Goal: Transaction & Acquisition: Book appointment/travel/reservation

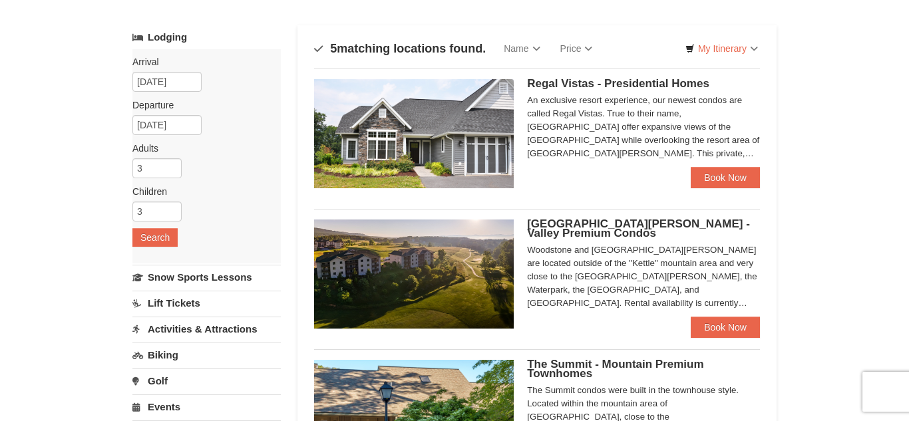
scroll to position [62, 0]
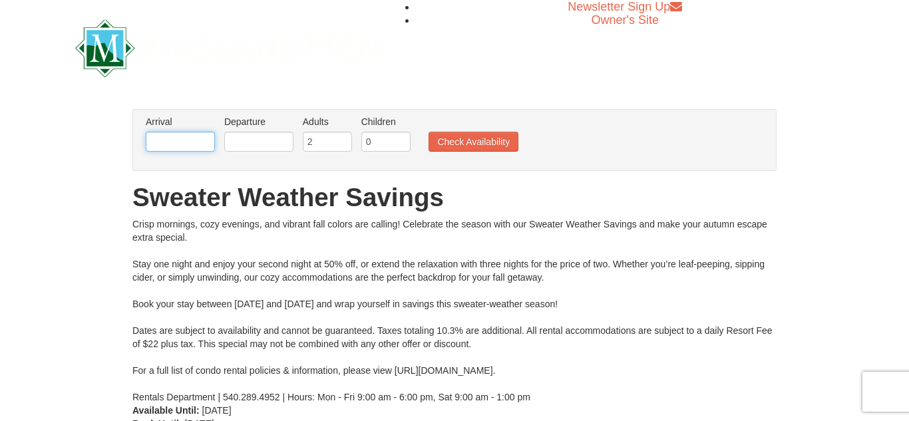
click at [164, 138] on input "text" at bounding box center [180, 142] width 69 height 20
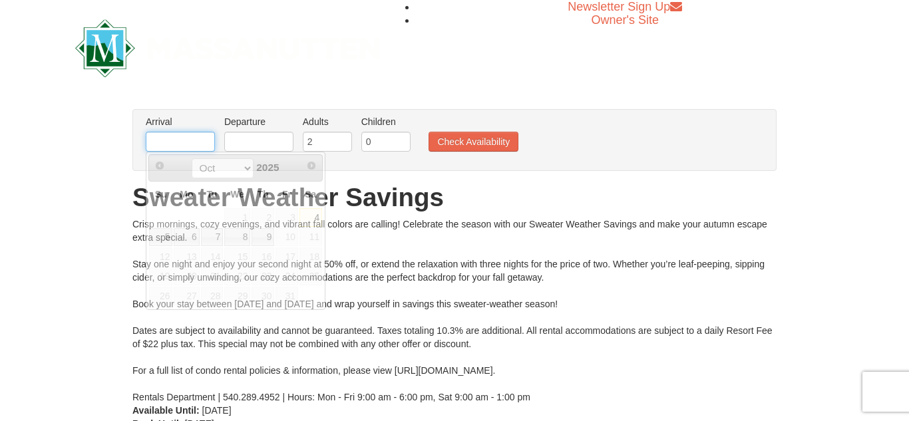
click at [166, 147] on input "text" at bounding box center [180, 142] width 69 height 20
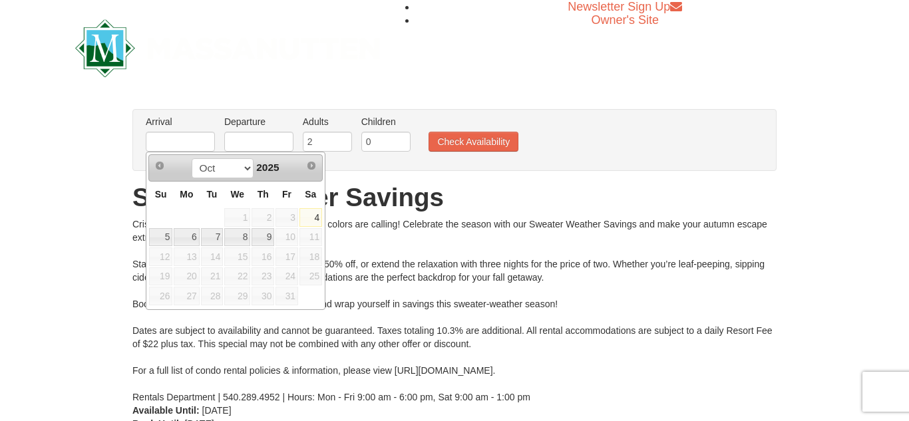
click at [284, 240] on span "10" at bounding box center [286, 237] width 23 height 19
click at [289, 232] on span "10" at bounding box center [286, 237] width 23 height 19
click at [293, 239] on span "10" at bounding box center [286, 237] width 23 height 19
click at [273, 232] on link "9" at bounding box center [262, 237] width 23 height 19
type input "[DATE]"
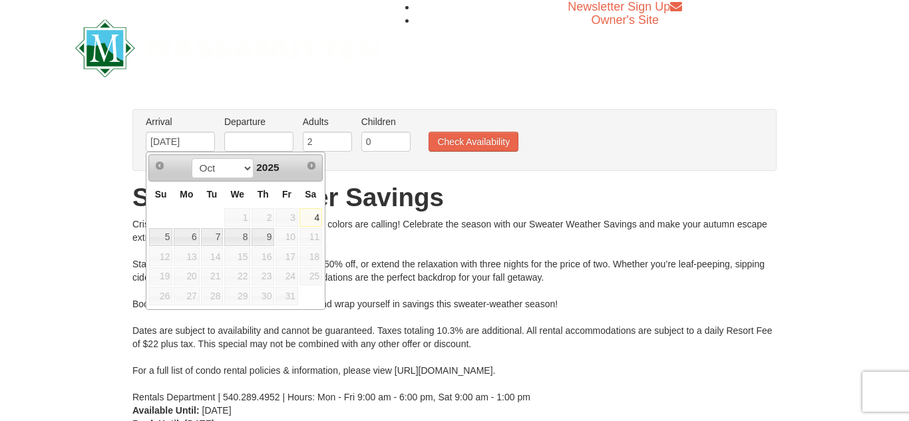
type input "[DATE]"
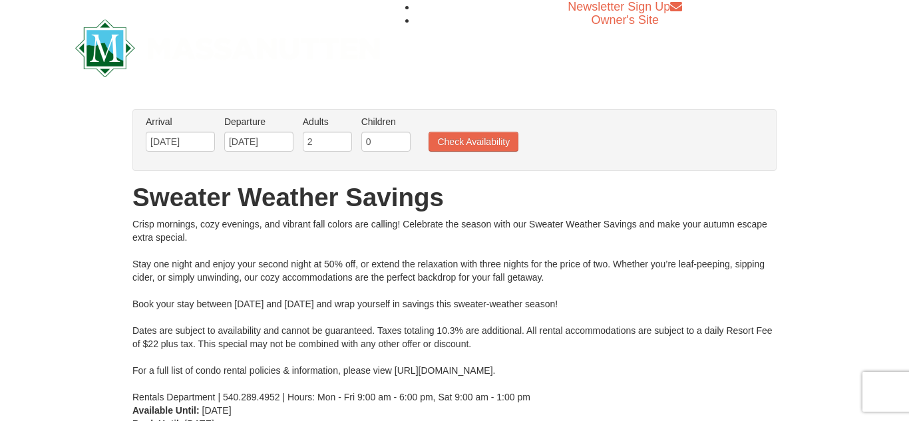
click at [279, 225] on div "Crisp mornings, cozy evenings, and vibrant fall colors are calling! Celebrate t…" at bounding box center [454, 311] width 644 height 186
click at [180, 138] on input "[DATE]" at bounding box center [180, 142] width 69 height 20
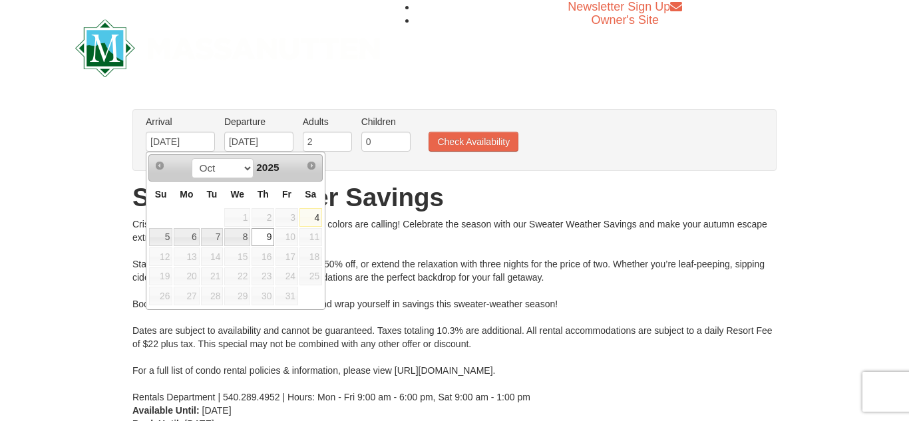
click at [260, 239] on link "9" at bounding box center [262, 237] width 23 height 19
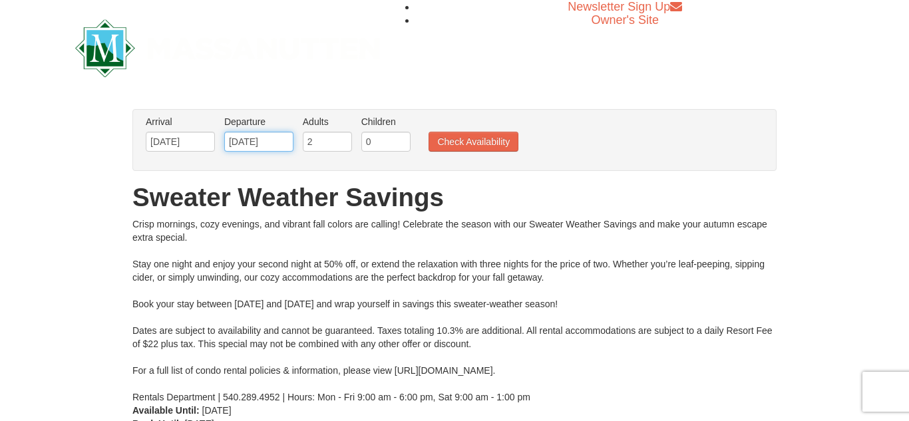
click at [247, 148] on input "[DATE]" at bounding box center [258, 142] width 69 height 20
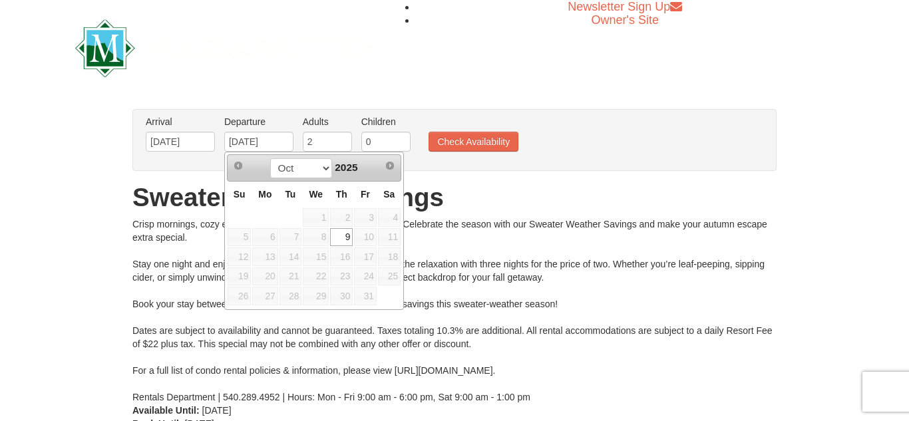
click at [370, 235] on span "10" at bounding box center [365, 237] width 23 height 19
click at [352, 233] on link "9" at bounding box center [341, 237] width 23 height 19
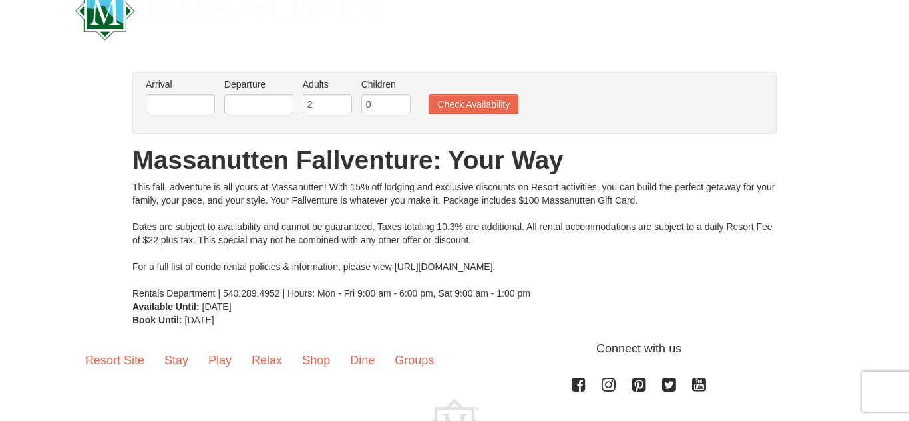
scroll to position [38, 0]
click at [192, 100] on input "text" at bounding box center [180, 104] width 69 height 20
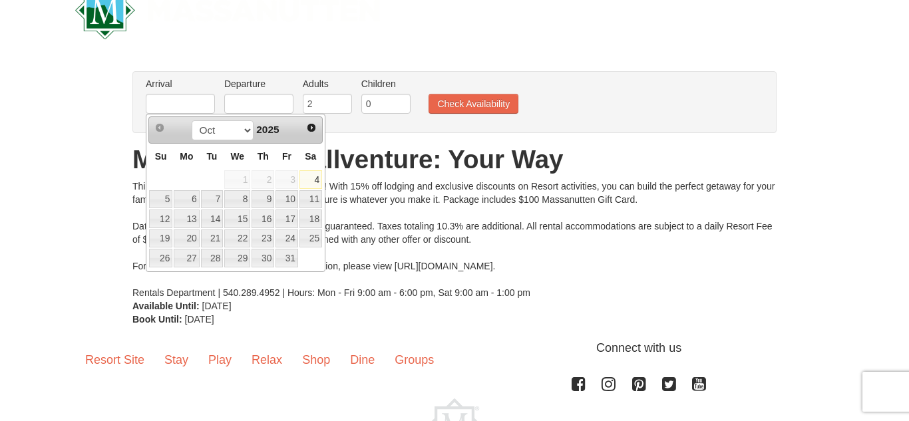
click at [291, 207] on link "10" at bounding box center [286, 199] width 23 height 19
type input "10/10/2025"
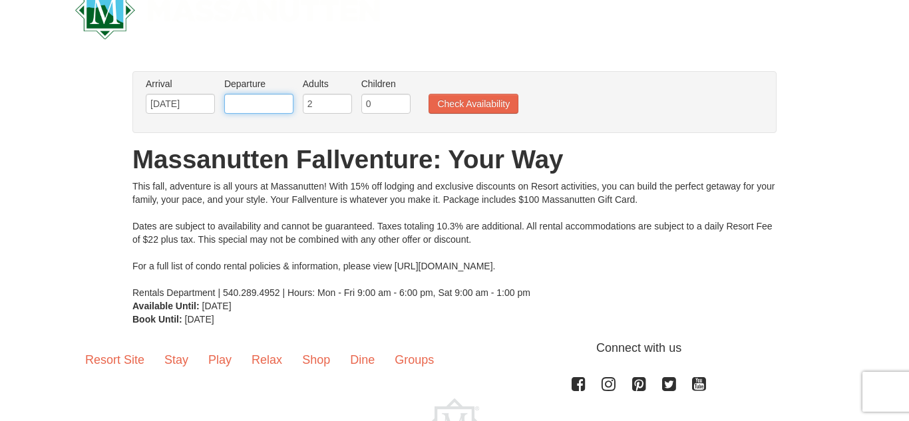
click at [280, 102] on input "text" at bounding box center [258, 104] width 69 height 20
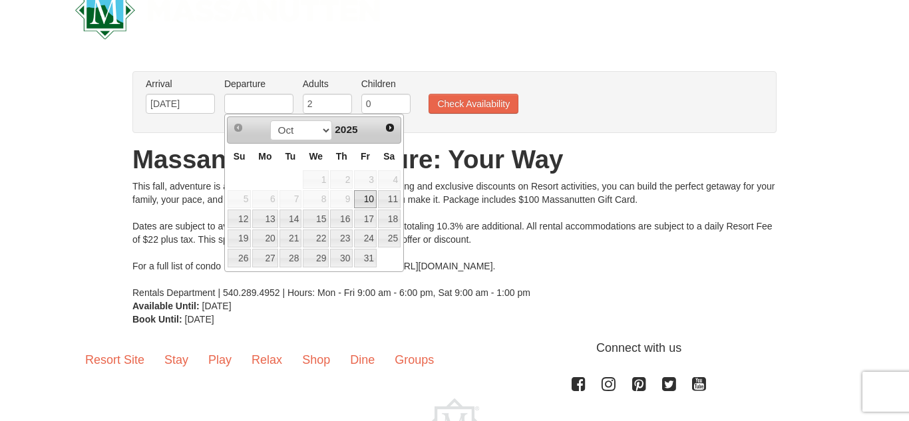
click at [242, 223] on link "12" at bounding box center [238, 219] width 23 height 19
type input "10/12/2025"
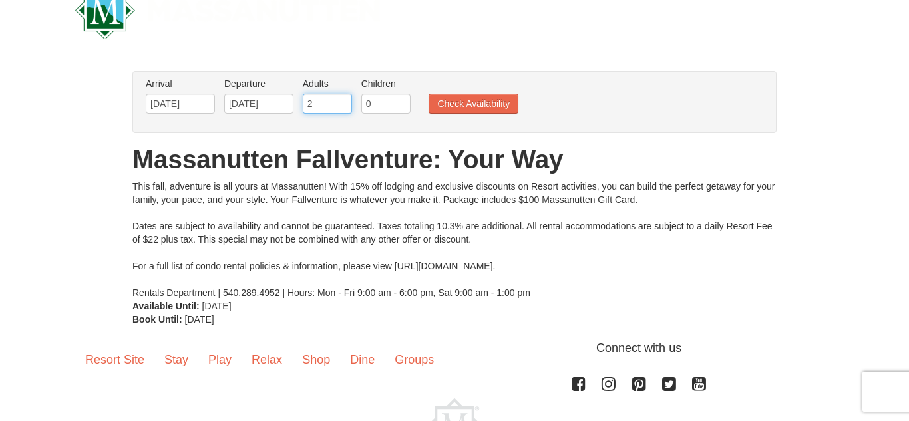
click at [333, 110] on input "2" at bounding box center [327, 104] width 49 height 20
click at [396, 106] on input "0" at bounding box center [385, 104] width 49 height 20
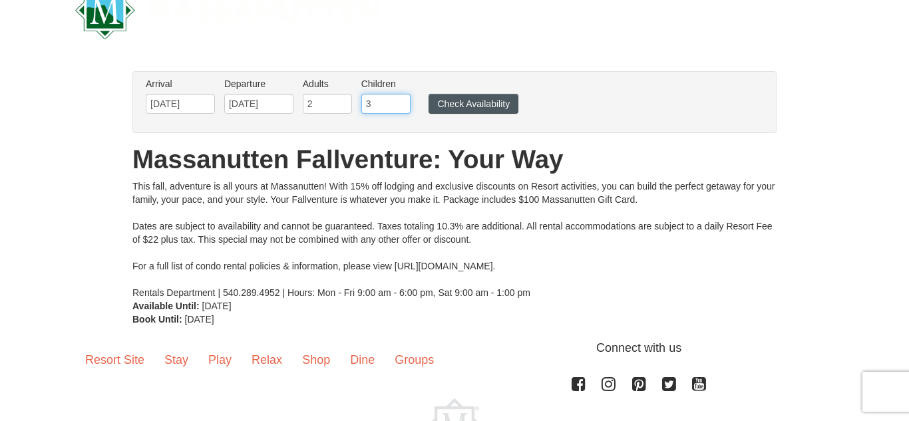
type input "3"
click at [492, 112] on button "Check Availability" at bounding box center [473, 104] width 90 height 20
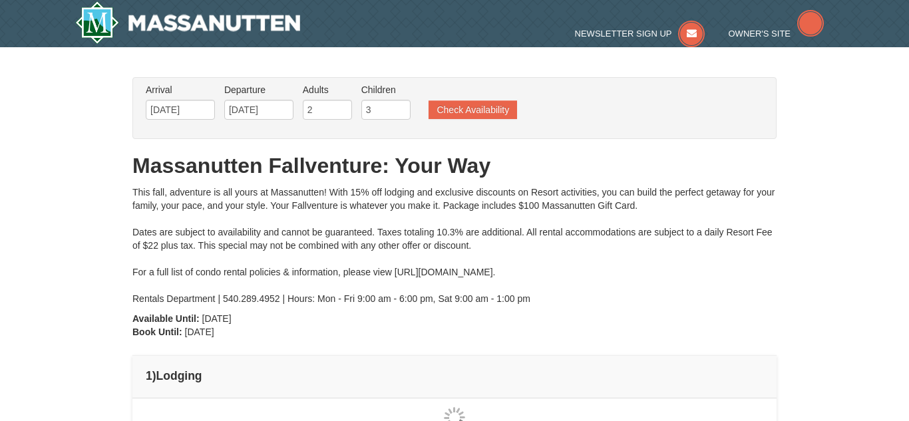
type input "[DATE]"
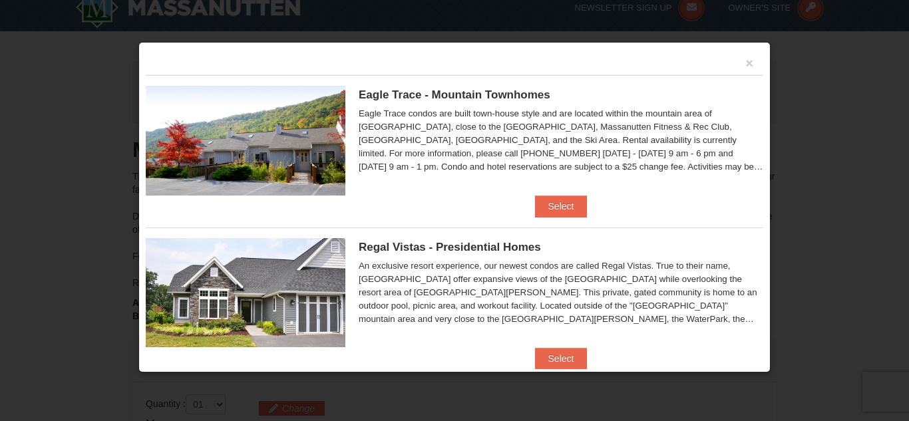
scroll to position [14, 0]
click at [751, 68] on button "×" at bounding box center [749, 63] width 8 height 13
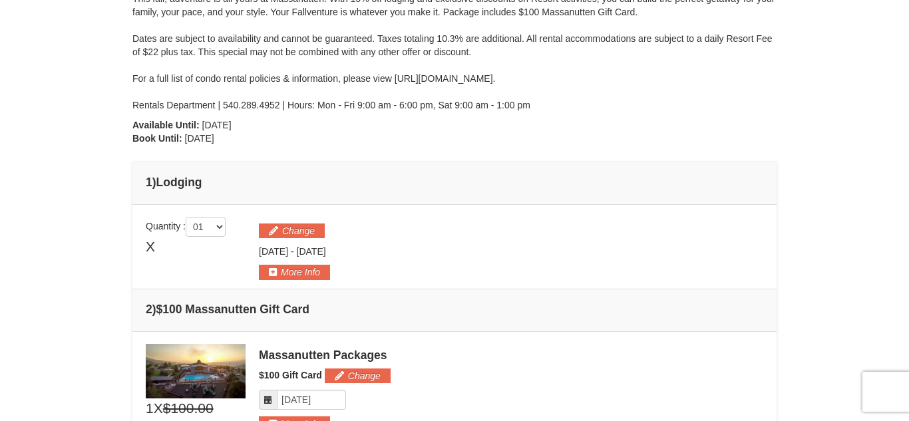
scroll to position [189, 0]
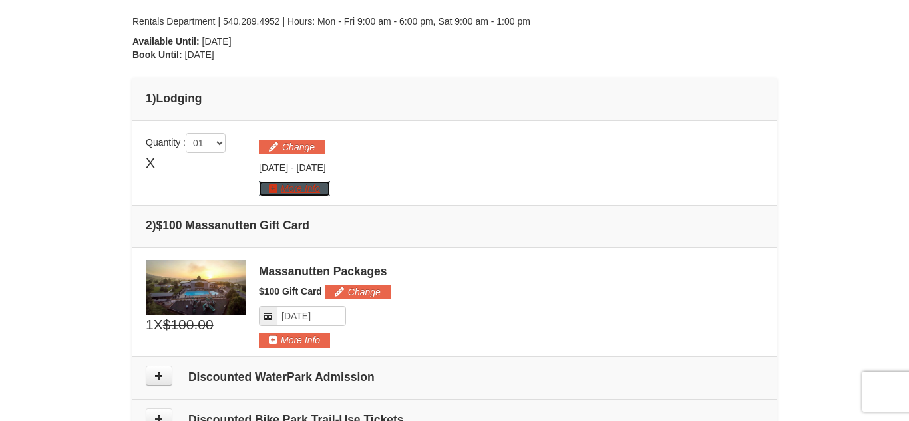
click at [325, 194] on button "More Info" at bounding box center [294, 188] width 71 height 15
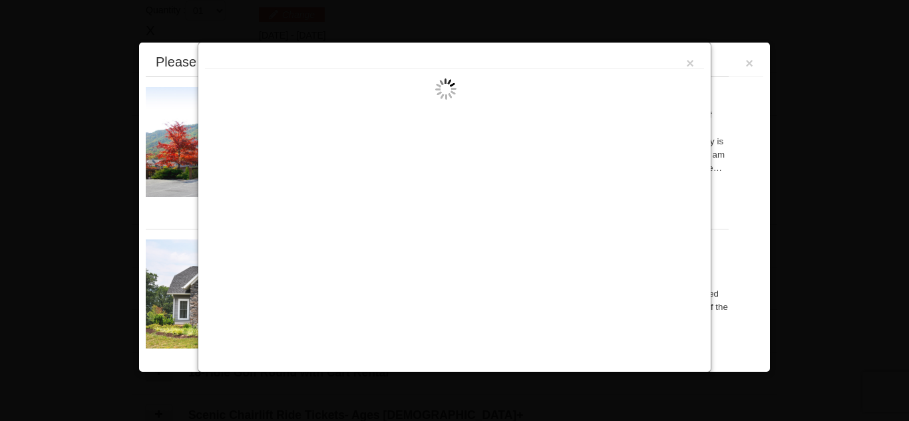
scroll to position [410, 0]
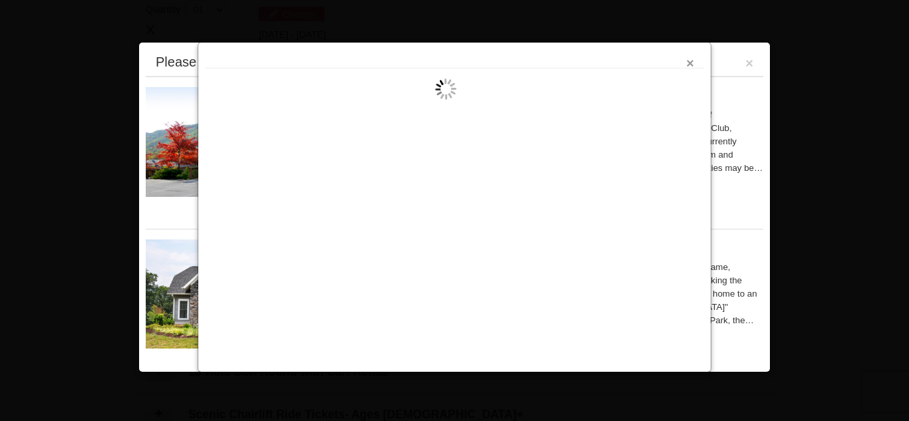
click at [690, 63] on button "×" at bounding box center [690, 63] width 8 height 13
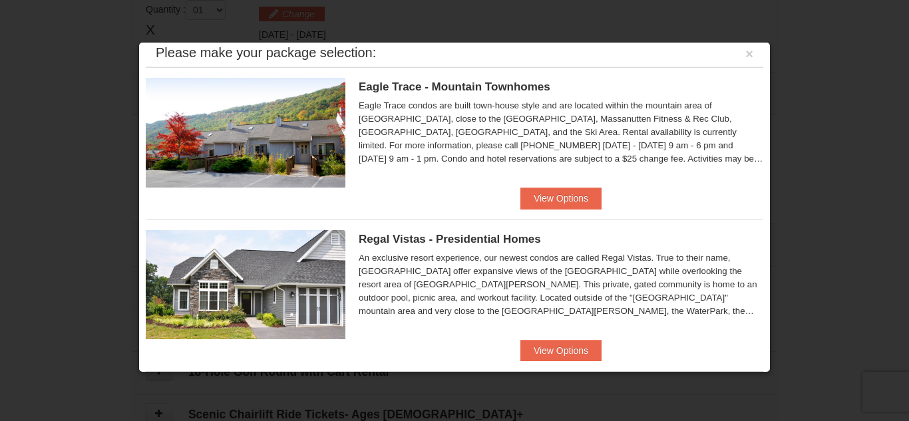
scroll to position [15, 0]
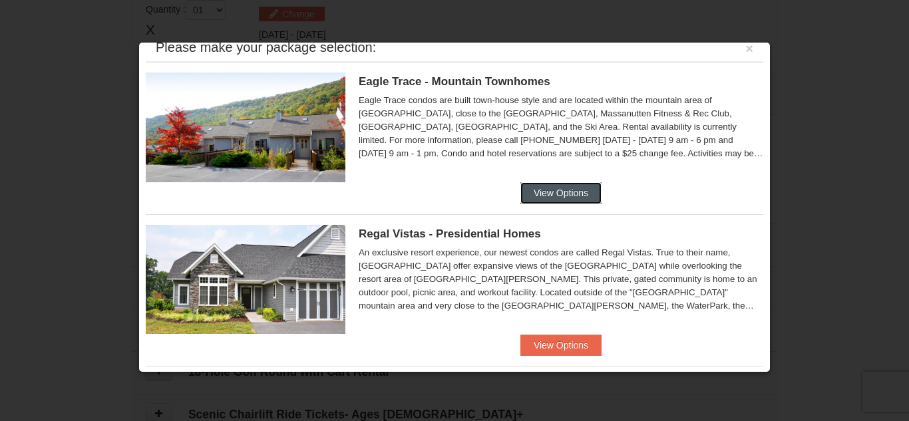
click at [579, 201] on button "View Options" at bounding box center [560, 192] width 81 height 21
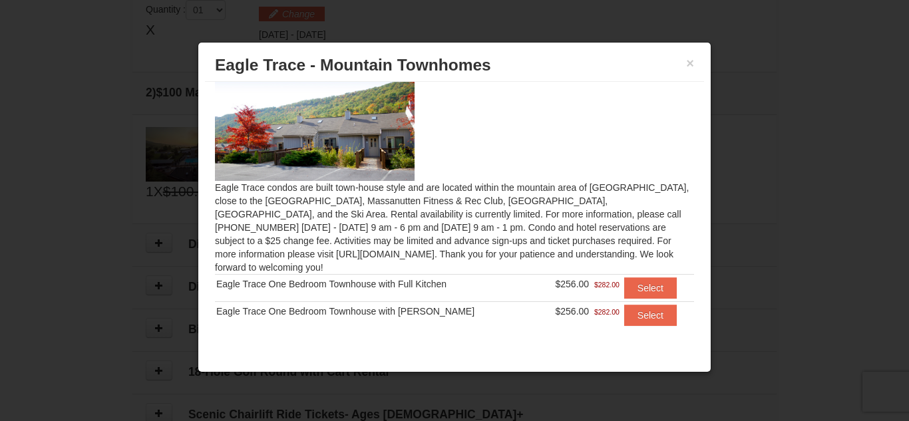
scroll to position [0, 0]
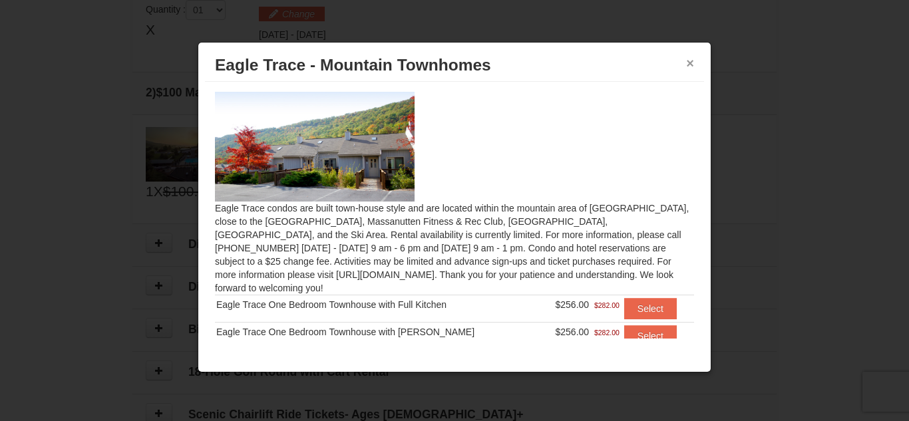
click at [688, 66] on button "×" at bounding box center [690, 63] width 8 height 13
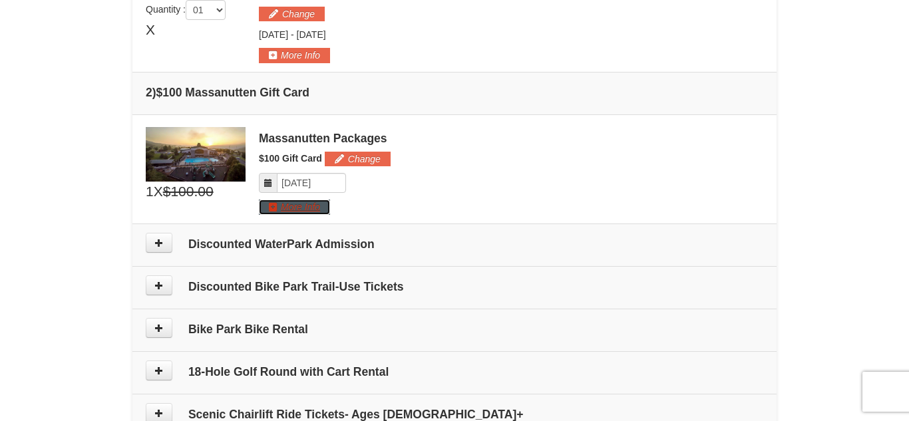
click at [305, 208] on button "More Info" at bounding box center [294, 207] width 71 height 15
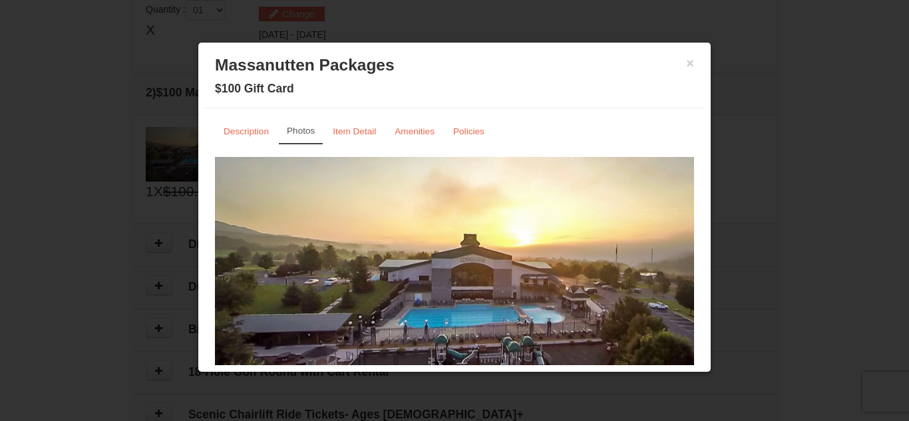
scroll to position [64, 0]
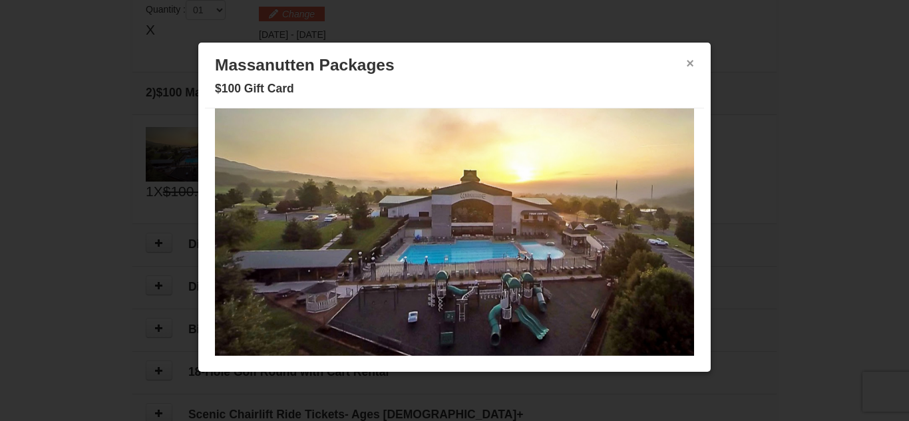
click at [686, 59] on button "×" at bounding box center [690, 63] width 8 height 13
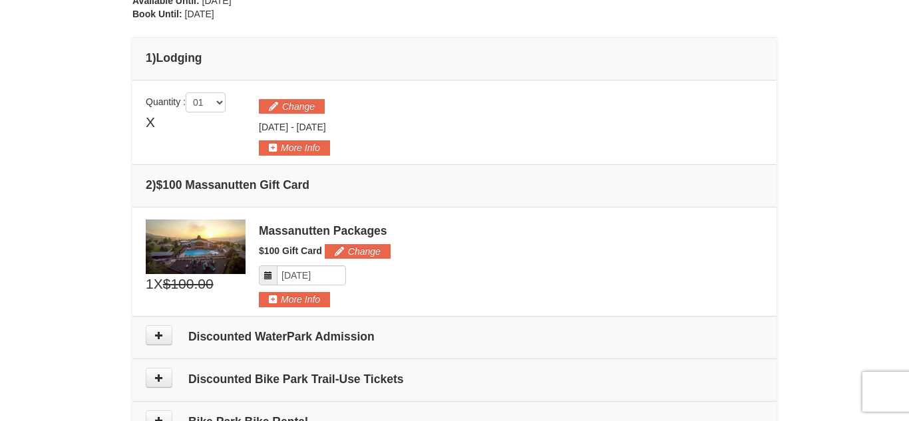
scroll to position [318, 0]
click at [317, 146] on button "More Info" at bounding box center [294, 147] width 71 height 15
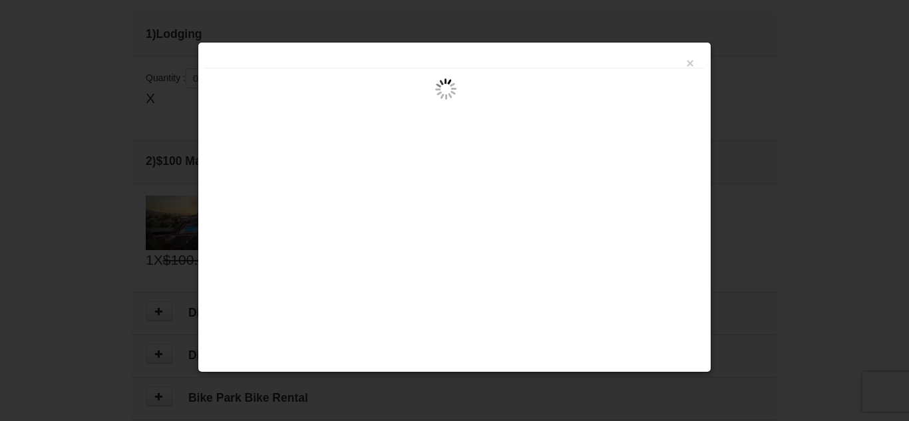
scroll to position [341, 0]
